Goal: Transaction & Acquisition: Purchase product/service

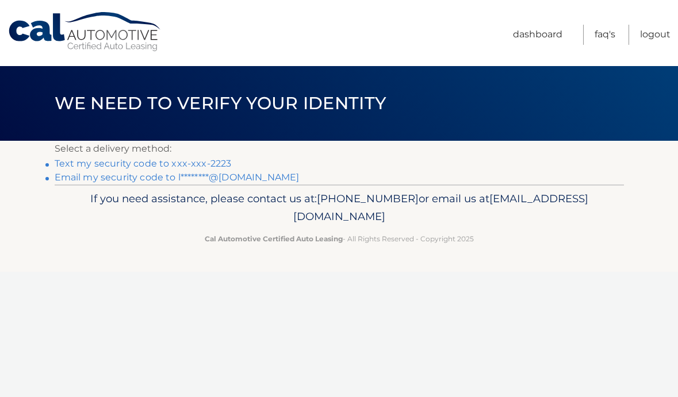
click at [102, 163] on link "Text my security code to xxx-xxx-2223" at bounding box center [143, 163] width 177 height 11
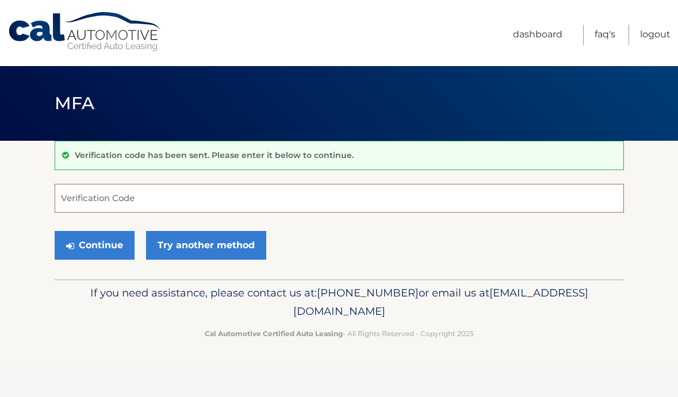
click at [74, 201] on input "Verification Code" at bounding box center [339, 198] width 569 height 29
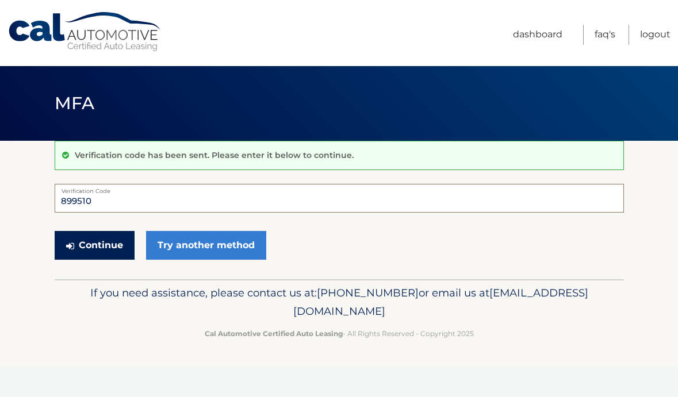
type input "899510"
click at [104, 247] on button "Continue" at bounding box center [95, 245] width 80 height 29
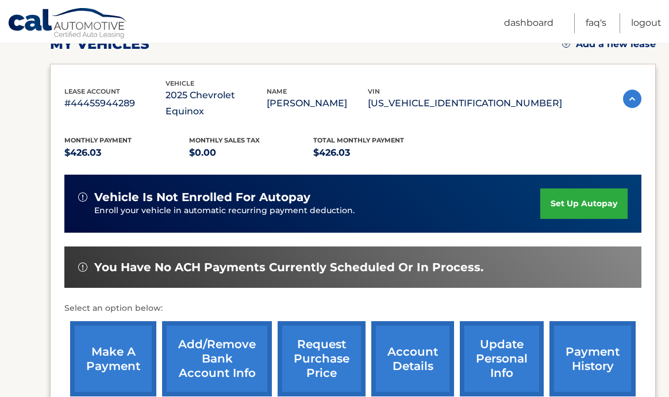
scroll to position [178, 0]
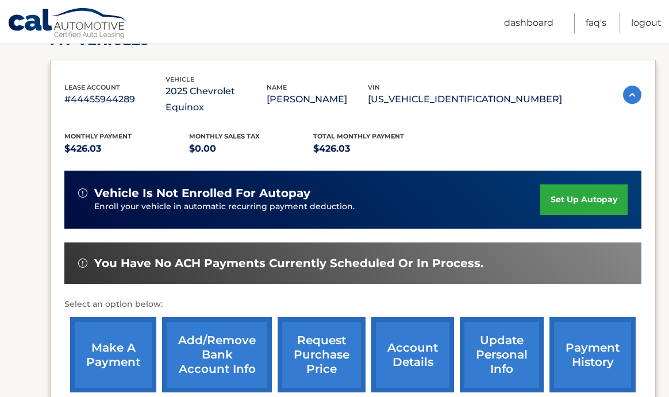
click at [122, 341] on link "make a payment" at bounding box center [113, 354] width 86 height 75
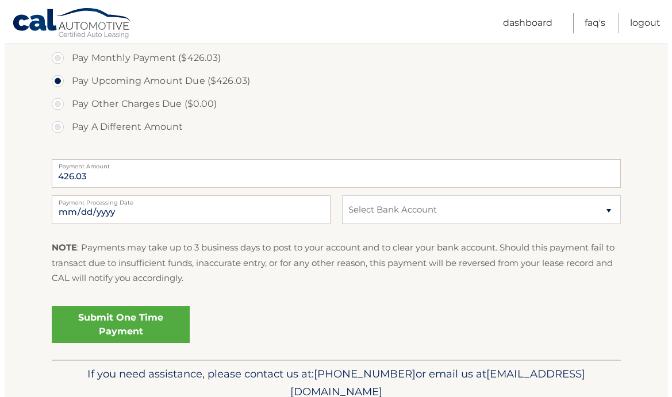
scroll to position [374, 0]
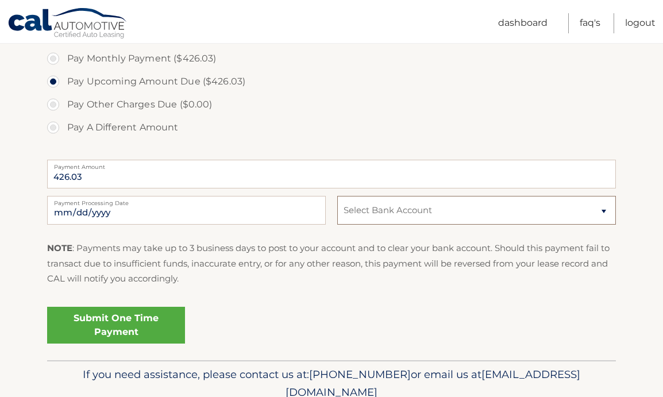
click at [606, 216] on select "Select Bank Account Checking KEY BANK *****1725 Checking KEY BANK *****1725" at bounding box center [476, 210] width 279 height 29
select select "YjQ5ZmZmYTYtNGQ2NC00MjRiLTkzOGUtY2QwZWUxNjNjODgz"
click at [337, 196] on select "Select Bank Account Checking KEY BANK *****1725 Checking KEY BANK *****1725" at bounding box center [476, 210] width 279 height 29
click at [86, 321] on link "Submit One Time Payment" at bounding box center [116, 325] width 138 height 37
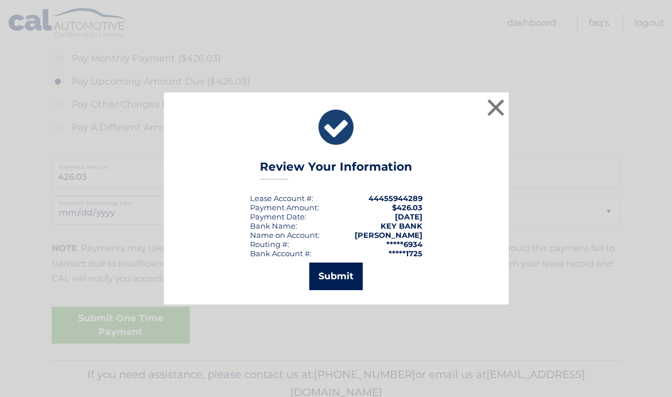
click at [340, 275] on button "Submit" at bounding box center [335, 277] width 53 height 28
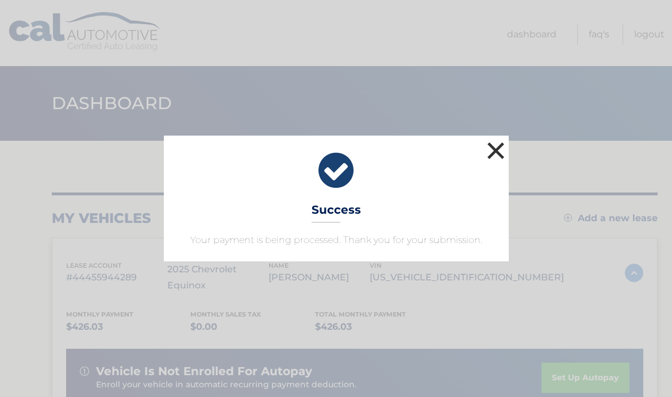
click at [499, 156] on button "×" at bounding box center [496, 150] width 23 height 23
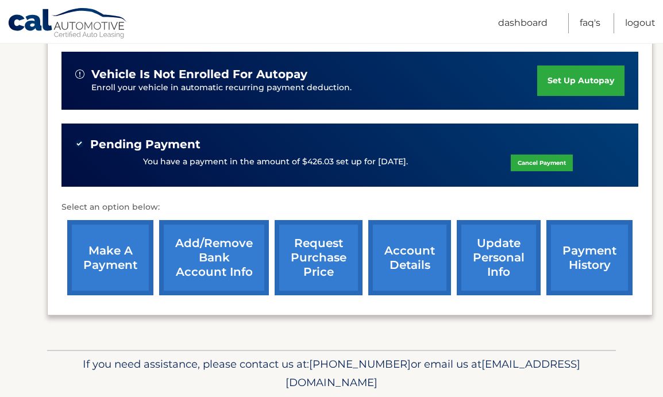
scroll to position [298, 0]
